Goal: Complete application form

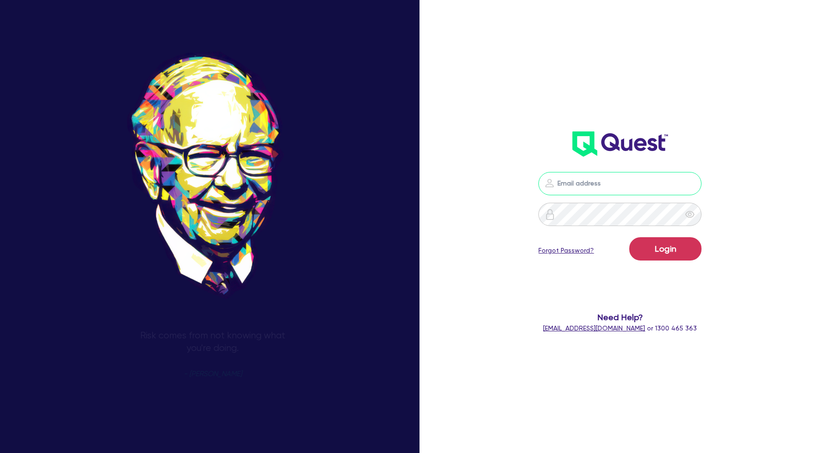
click at [656, 184] on input "email" at bounding box center [619, 183] width 163 height 23
type input "[EMAIL_ADDRESS][DOMAIN_NAME]"
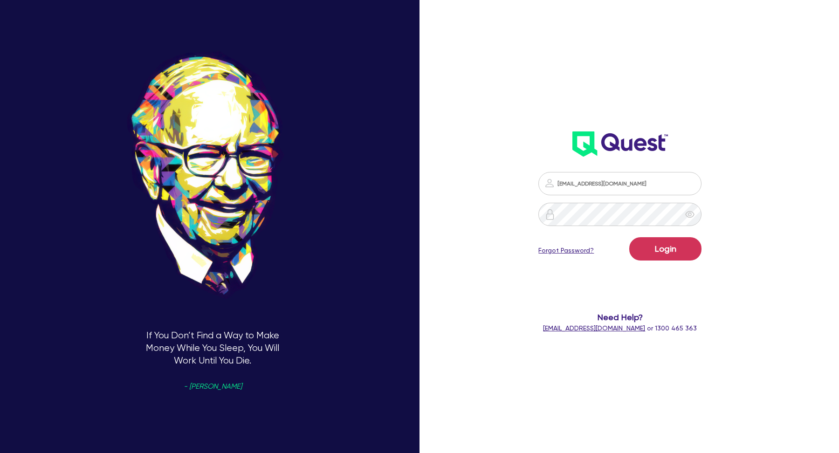
click at [769, 109] on div "[EMAIL_ADDRESS][DOMAIN_NAME] Login Forgot Password? Need Help? [EMAIL_ADDRESS][…" at bounding box center [632, 226] width 280 height 519
click at [668, 249] on button "Login" at bounding box center [665, 248] width 72 height 23
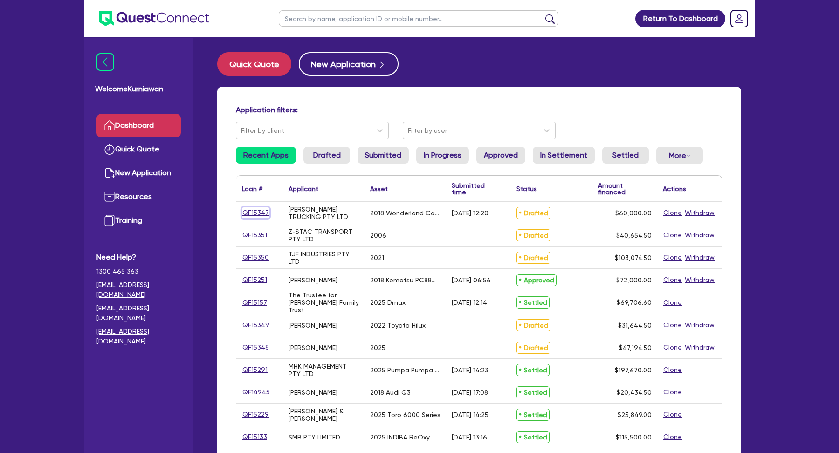
click at [259, 212] on link "QF15347" at bounding box center [255, 212] width 27 height 11
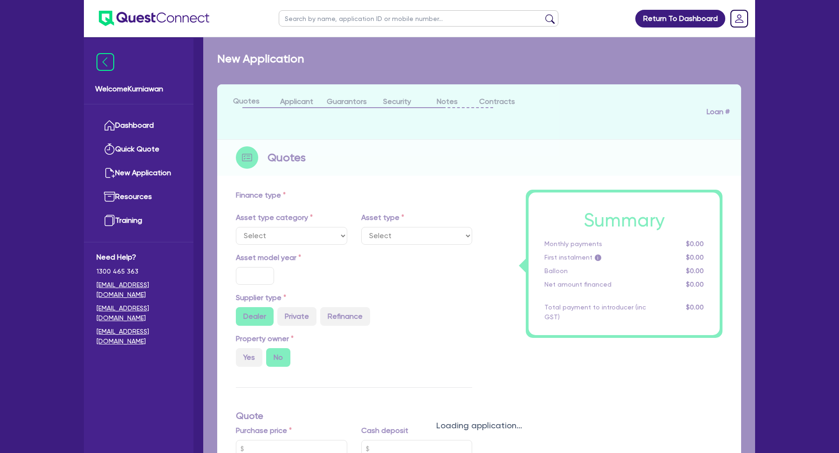
select select "SECONDARY_ASSETS"
type input "2018"
radio input "false"
radio input "true"
type input "60,000"
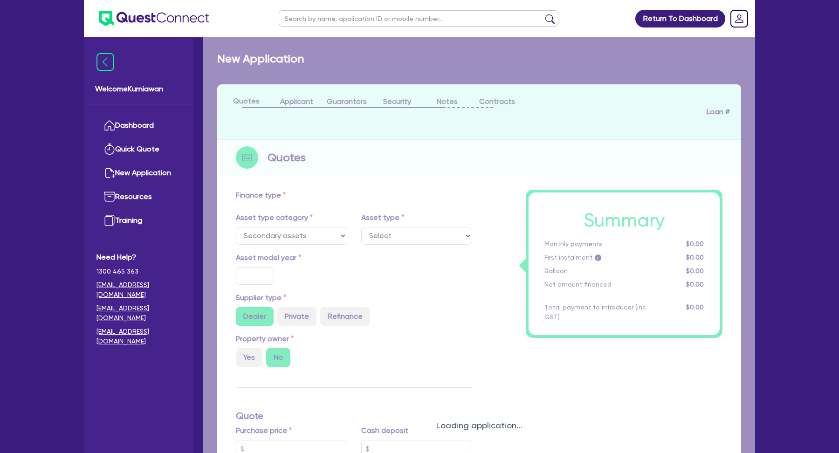
type input "30"
type input "18,000"
type input "8"
type input "4,800"
type input "17"
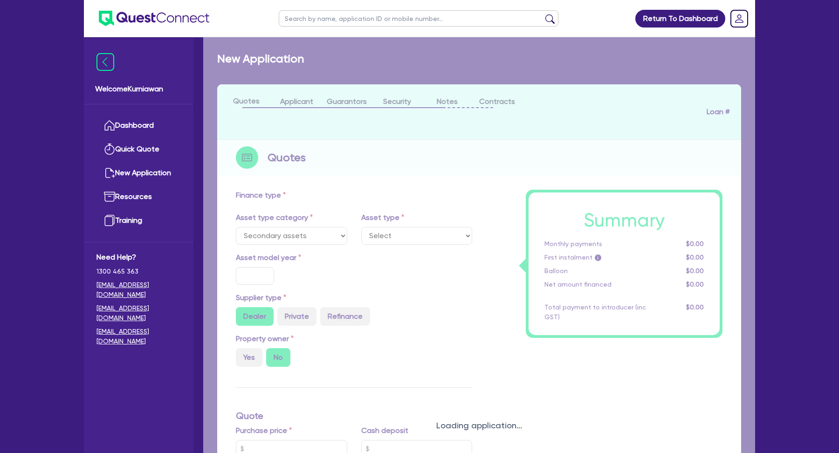
type input "900"
select select "OTHER"
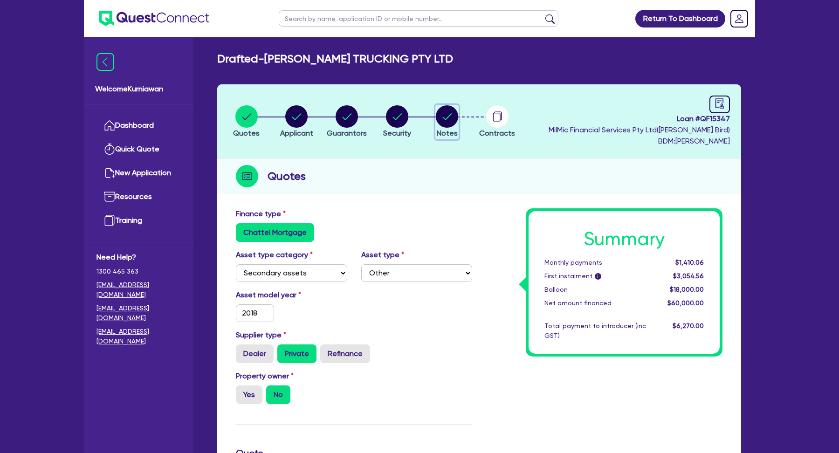
click at [437, 122] on icon "button" at bounding box center [447, 116] width 22 height 22
select select "Quest Finance - Own Book"
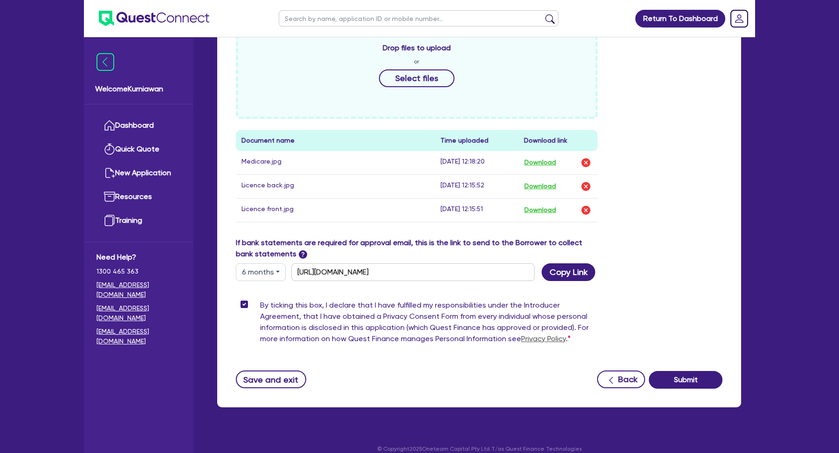
scroll to position [447, 0]
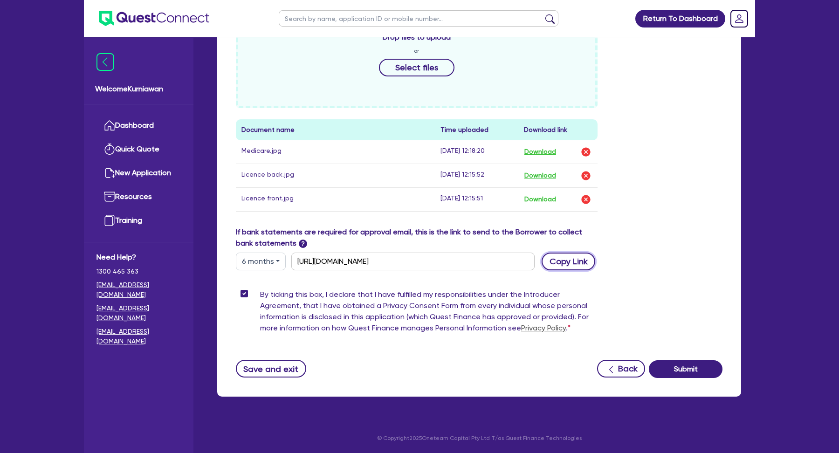
click at [558, 260] on button "Copy Link" at bounding box center [568, 262] width 54 height 18
